Goal: Task Accomplishment & Management: Use online tool/utility

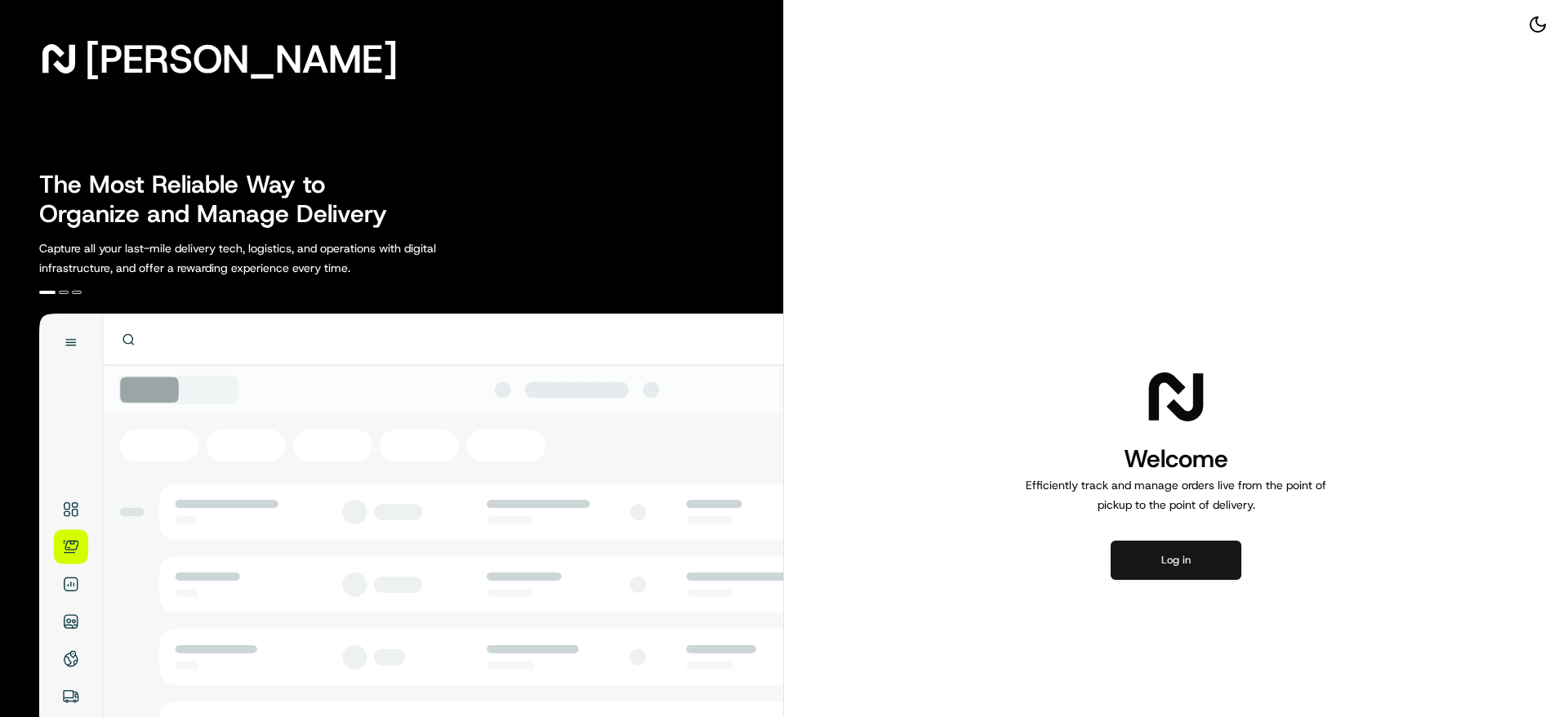
click at [1160, 557] on button "Log in" at bounding box center [1176, 559] width 131 height 39
